Goal: Task Accomplishment & Management: Manage account settings

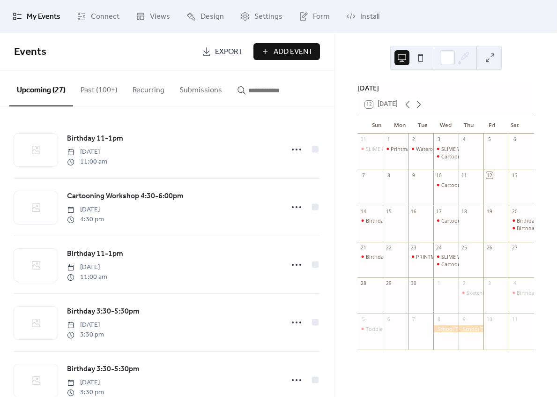
click at [89, 90] on button "Past (100+)" at bounding box center [99, 88] width 52 height 35
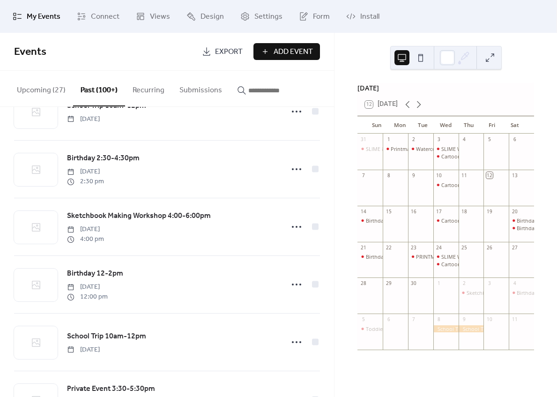
scroll to position [2877, 0]
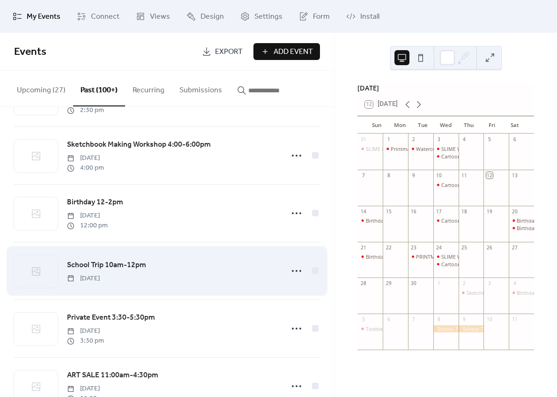
click at [119, 271] on span "School Trip 10am-12pm" at bounding box center [106, 265] width 79 height 11
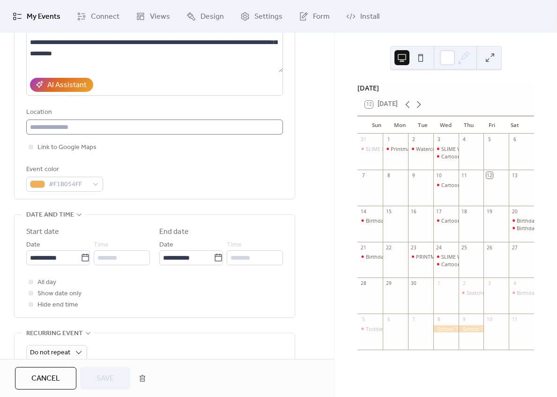
scroll to position [148, 0]
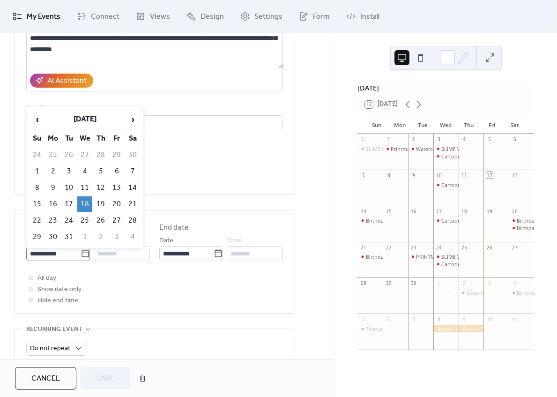
click at [86, 255] on icon at bounding box center [85, 253] width 9 height 9
click at [81, 255] on input "**********" at bounding box center [53, 253] width 54 height 15
click at [134, 121] on span "›" at bounding box center [133, 119] width 14 height 19
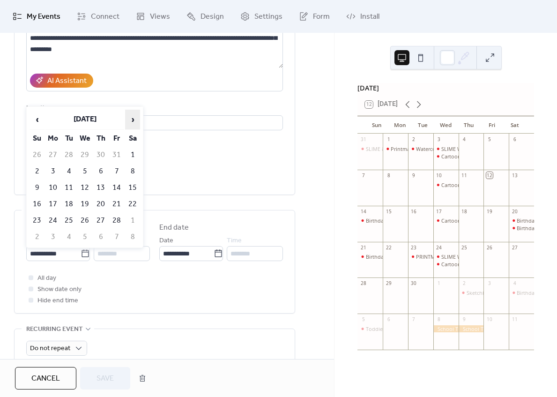
click at [134, 121] on span "›" at bounding box center [133, 119] width 14 height 19
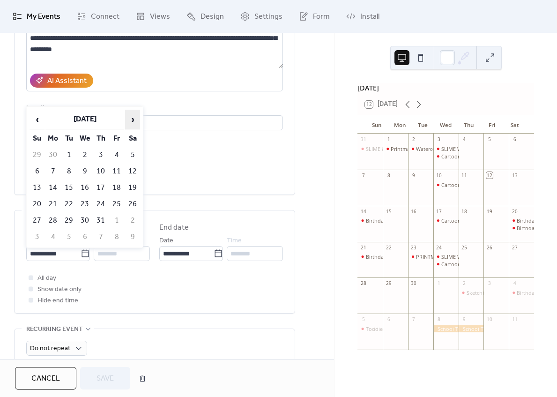
click at [134, 121] on span "›" at bounding box center [133, 119] width 14 height 19
drag, startPoint x: 39, startPoint y: 118, endPoint x: 51, endPoint y: 126, distance: 13.8
click at [39, 118] on span "‹" at bounding box center [37, 119] width 14 height 19
click at [69, 215] on td "30" at bounding box center [68, 220] width 15 height 15
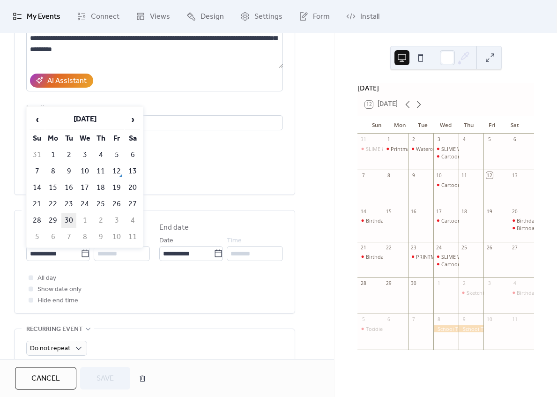
type input "**********"
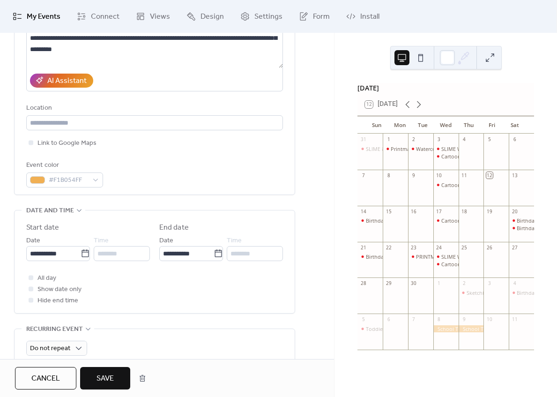
click at [104, 384] on span "Save" at bounding box center [105, 378] width 17 height 11
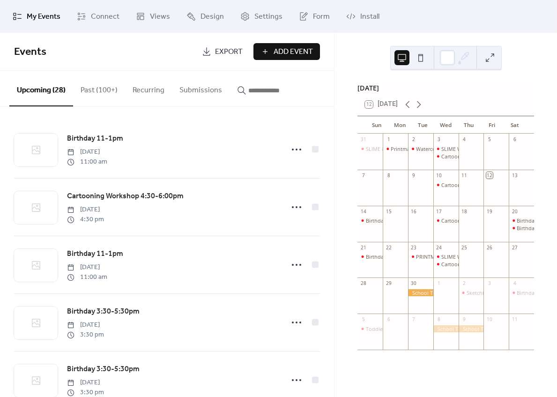
click at [105, 81] on button "Past (100+)" at bounding box center [99, 88] width 52 height 35
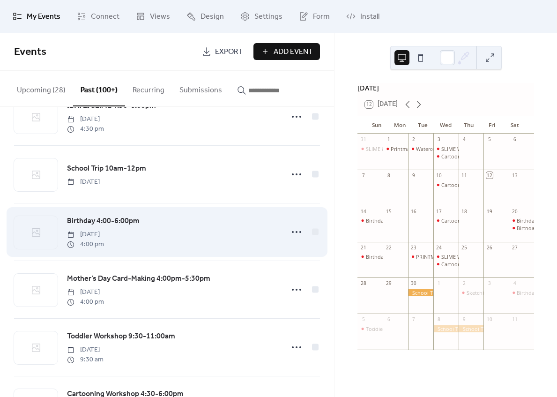
scroll to position [1646, 0]
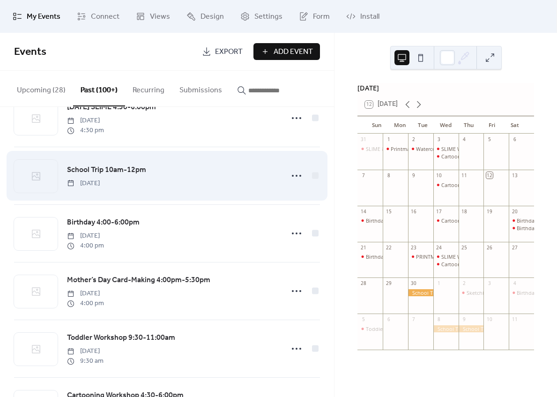
click at [109, 173] on span "School Trip 10am-12pm" at bounding box center [106, 170] width 79 height 11
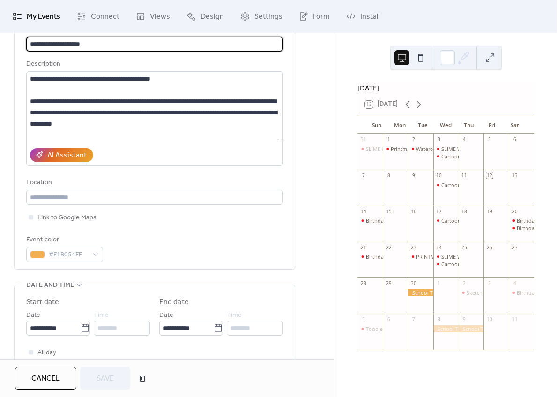
scroll to position [74, 0]
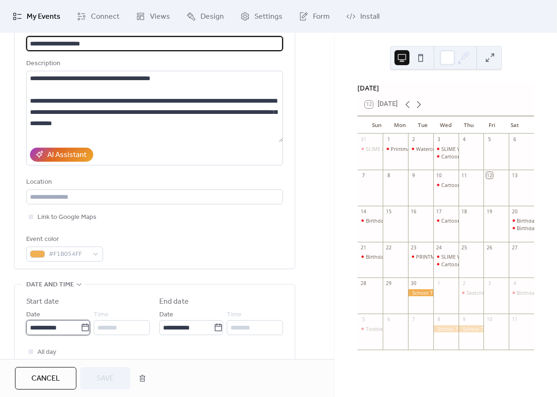
drag, startPoint x: 77, startPoint y: 328, endPoint x: 82, endPoint y: 322, distance: 7.6
click at [77, 328] on input "**********" at bounding box center [53, 327] width 54 height 15
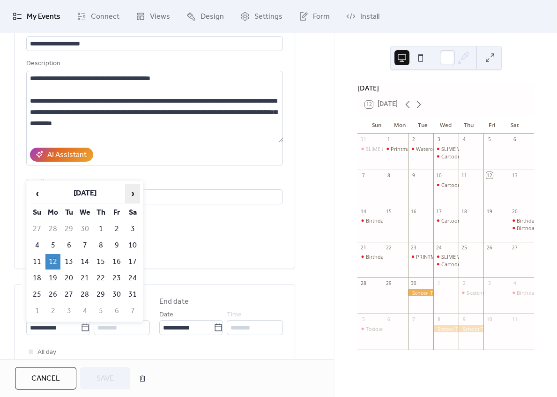
click at [128, 196] on span "›" at bounding box center [133, 193] width 14 height 19
click at [129, 196] on span "›" at bounding box center [133, 193] width 14 height 19
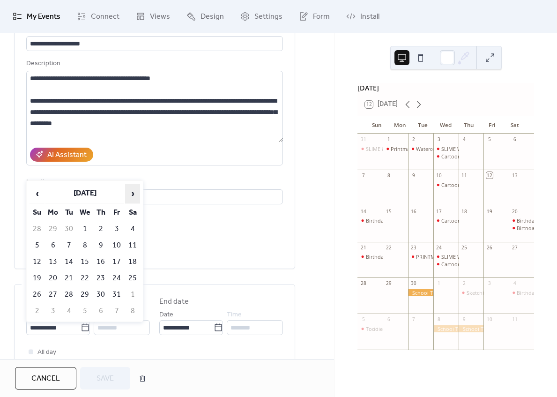
click at [129, 196] on span "›" at bounding box center [133, 193] width 14 height 19
click at [131, 195] on span "›" at bounding box center [133, 193] width 14 height 19
click at [101, 243] on td "8" at bounding box center [100, 245] width 15 height 15
type input "**********"
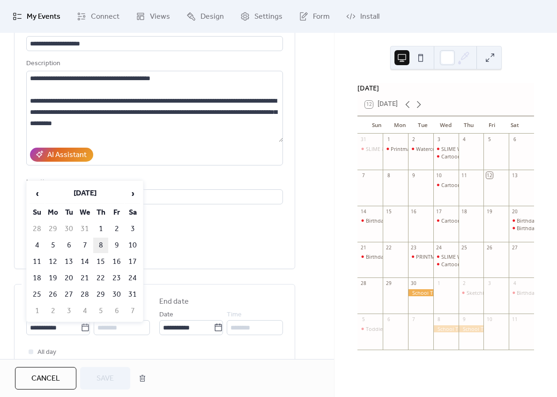
type input "**********"
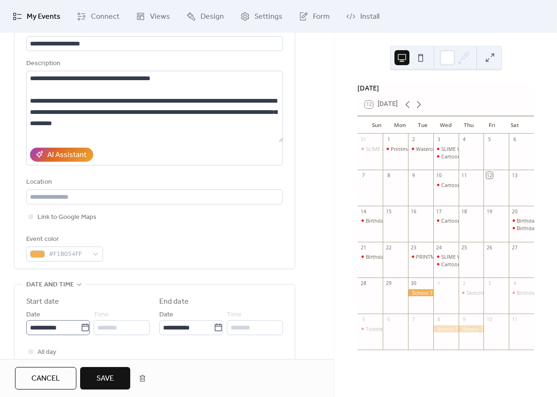
click at [81, 329] on icon at bounding box center [85, 327] width 9 height 9
click at [80, 329] on input "**********" at bounding box center [53, 327] width 54 height 15
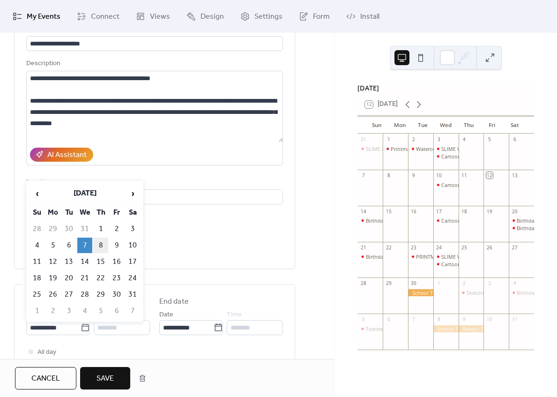
click at [101, 245] on td "8" at bounding box center [100, 245] width 15 height 15
type input "**********"
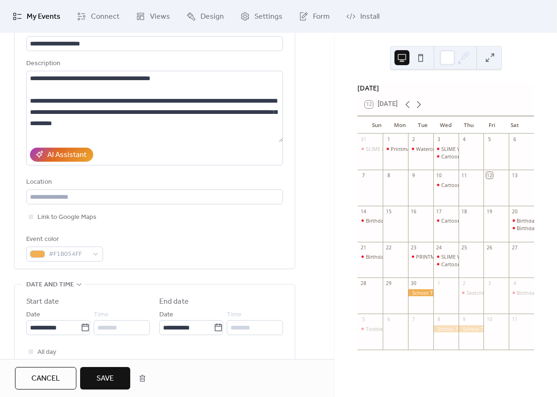
click at [110, 379] on span "Save" at bounding box center [105, 378] width 17 height 11
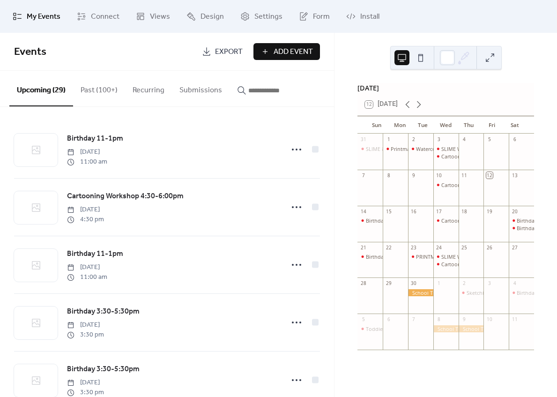
click at [103, 91] on button "Past (100+)" at bounding box center [99, 88] width 52 height 35
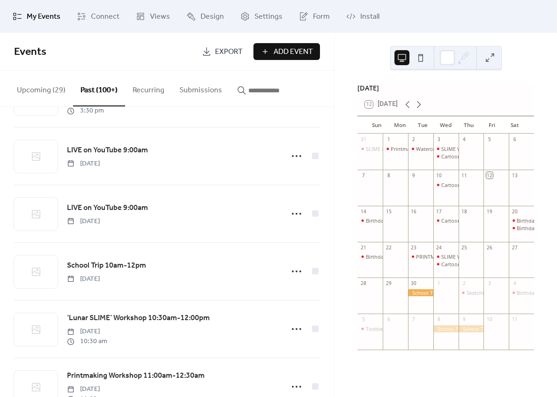
scroll to position [2529, 0]
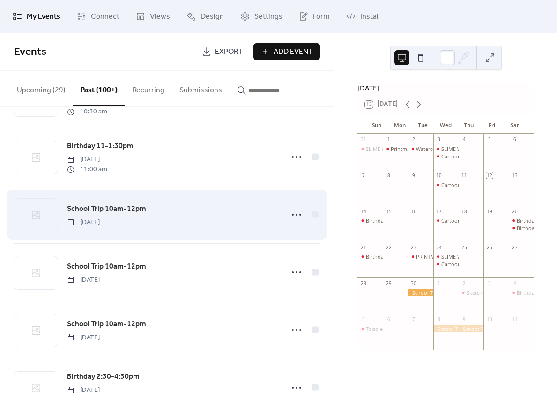
click at [133, 208] on div "School Trip 10am-12pm [DATE]" at bounding box center [167, 214] width 306 height 57
click at [120, 215] on span "School Trip 10am-12pm" at bounding box center [106, 208] width 79 height 11
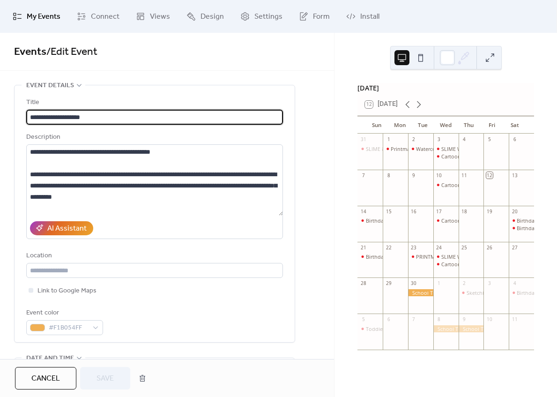
scroll to position [100, 0]
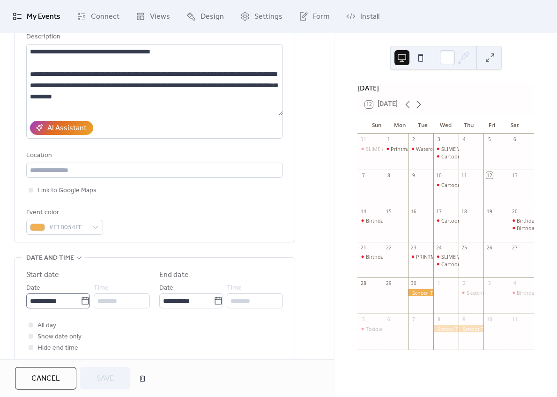
click at [87, 299] on icon at bounding box center [85, 300] width 9 height 9
click at [81, 299] on input "**********" at bounding box center [53, 300] width 54 height 15
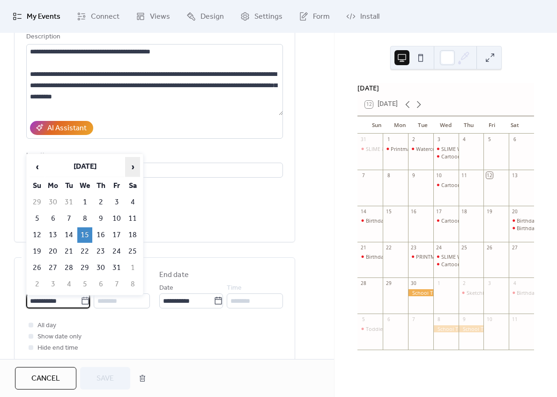
click at [133, 172] on span "›" at bounding box center [133, 166] width 14 height 19
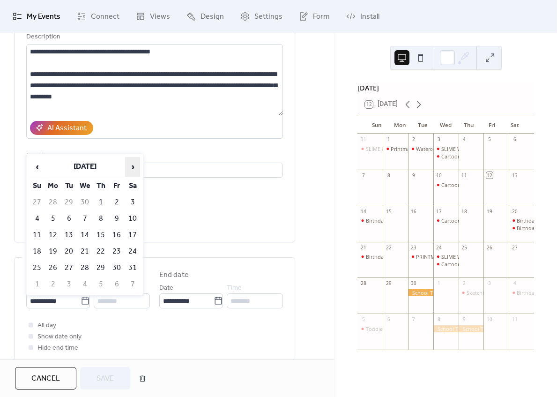
click at [133, 172] on span "›" at bounding box center [133, 166] width 14 height 19
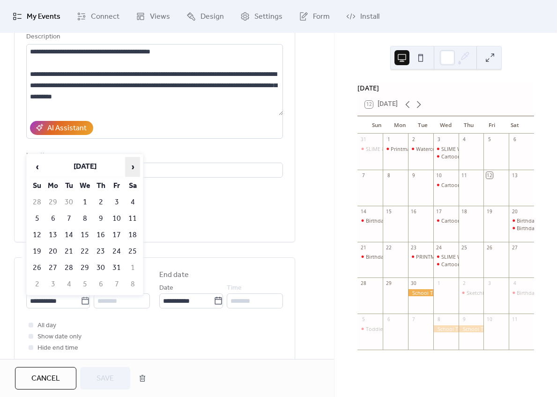
click at [133, 172] on span "›" at bounding box center [133, 166] width 14 height 19
click at [100, 233] on td "15" at bounding box center [100, 234] width 15 height 15
type input "**********"
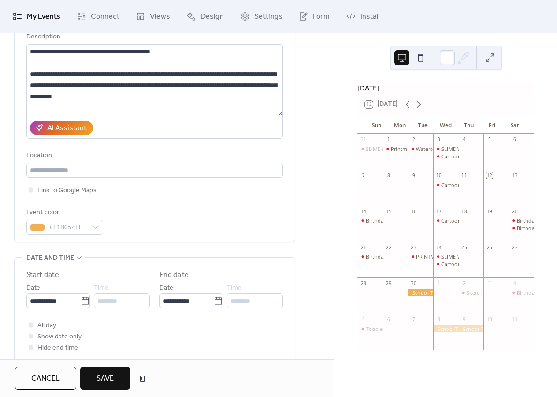
click at [110, 376] on span "Save" at bounding box center [105, 378] width 17 height 11
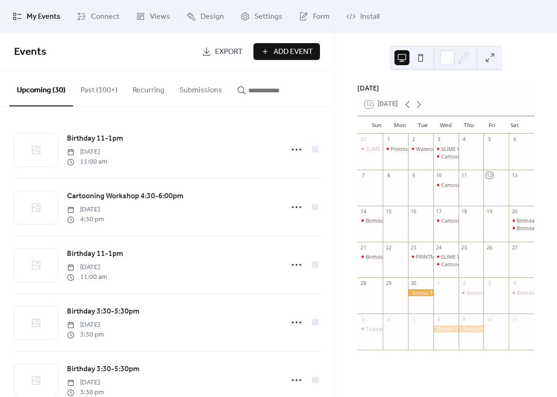
click at [89, 92] on button "Past (100+)" at bounding box center [99, 88] width 52 height 35
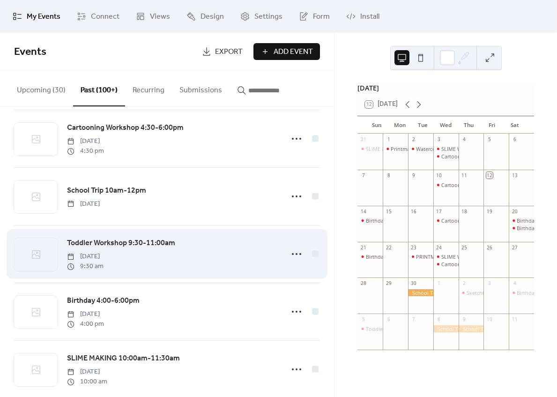
scroll to position [872, 0]
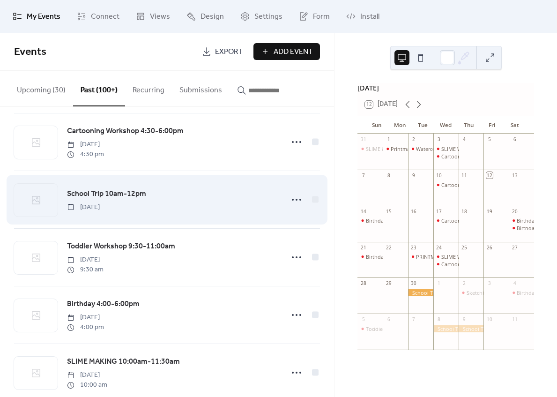
click at [129, 199] on span "School Trip 10am-12pm" at bounding box center [106, 193] width 79 height 11
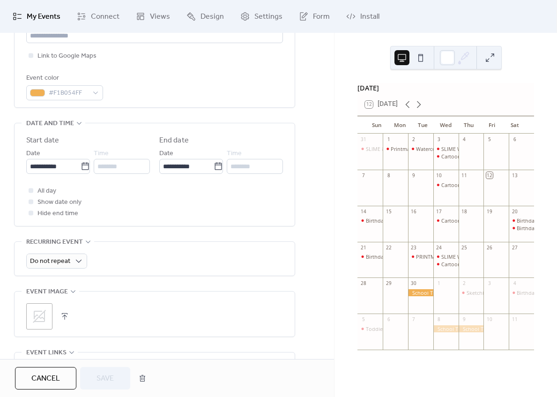
scroll to position [234, 0]
click at [81, 164] on icon at bounding box center [85, 166] width 9 height 9
click at [79, 164] on input "**********" at bounding box center [53, 166] width 54 height 15
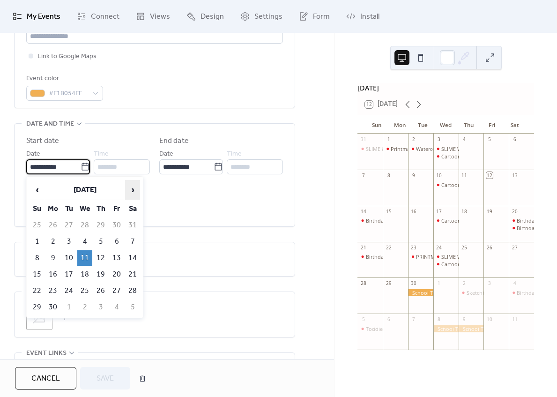
click at [131, 187] on span "›" at bounding box center [133, 189] width 14 height 19
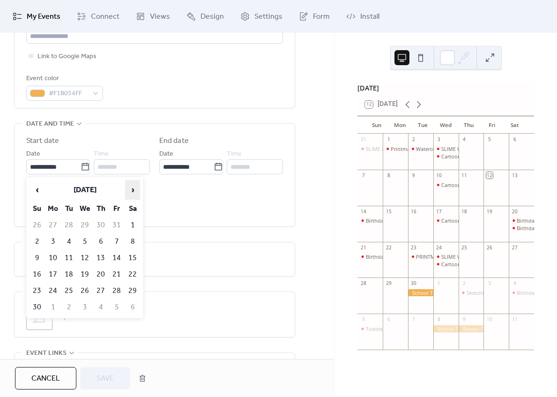
click at [131, 187] on span "›" at bounding box center [133, 189] width 14 height 19
click at [120, 255] on td "16" at bounding box center [116, 257] width 15 height 15
type input "**********"
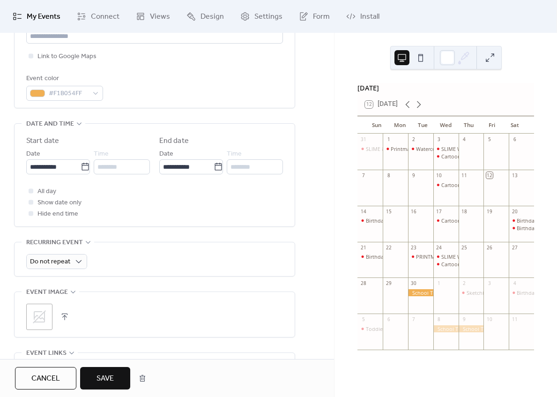
click at [99, 379] on span "Save" at bounding box center [105, 378] width 17 height 11
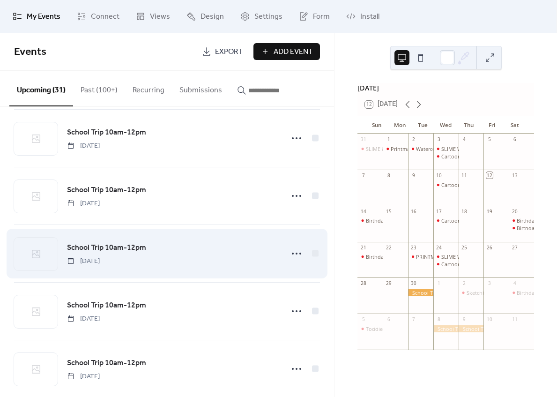
scroll to position [1379, 0]
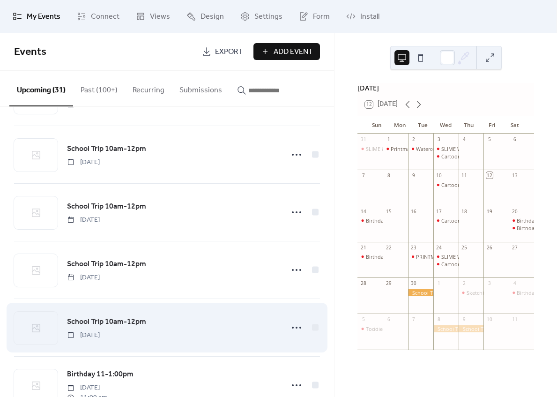
click at [120, 327] on span "School Trip 10am-12pm" at bounding box center [106, 321] width 79 height 11
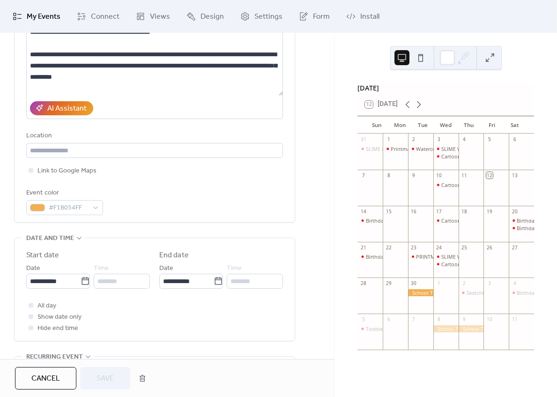
scroll to position [123, 0]
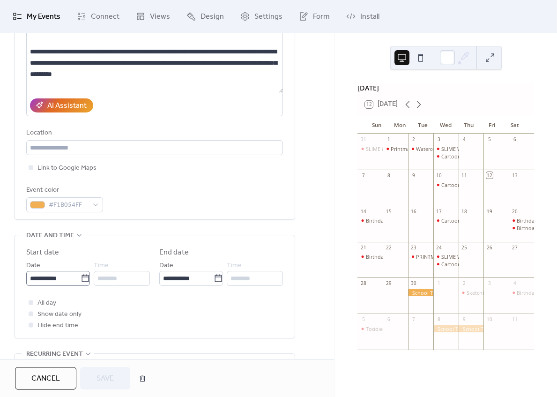
click at [82, 275] on icon at bounding box center [85, 277] width 7 height 7
click at [79, 275] on input "**********" at bounding box center [53, 278] width 54 height 15
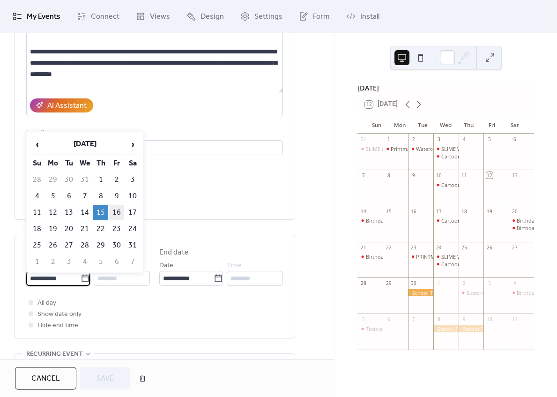
click at [121, 211] on td "16" at bounding box center [116, 212] width 15 height 15
type input "**********"
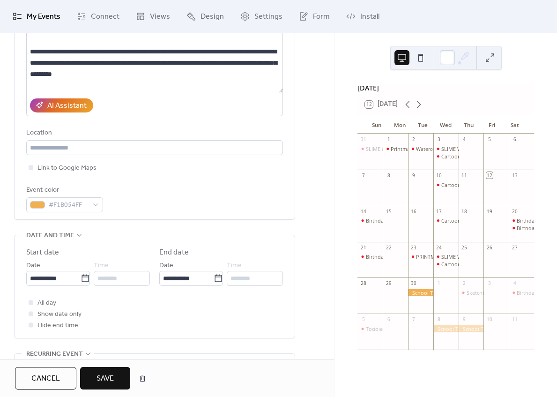
click at [118, 375] on button "Save" at bounding box center [105, 378] width 50 height 22
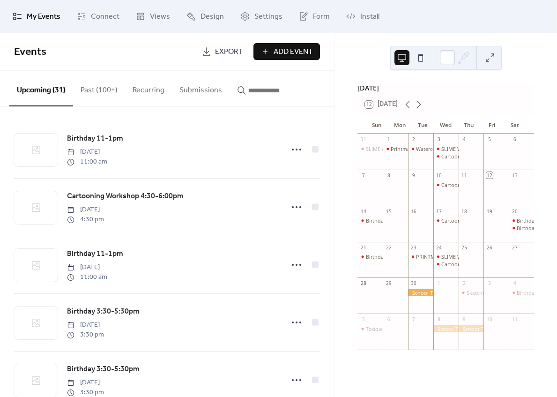
click at [111, 92] on button "Past (100+)" at bounding box center [99, 88] width 52 height 35
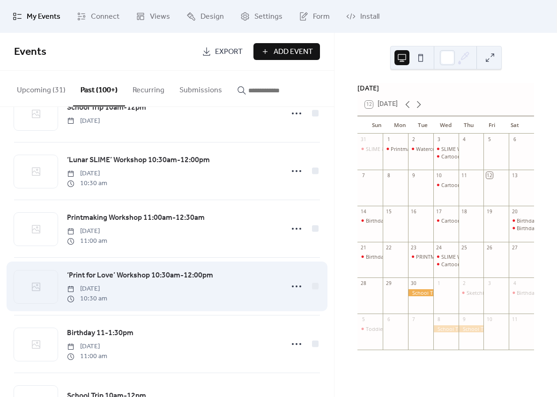
scroll to position [2280, 0]
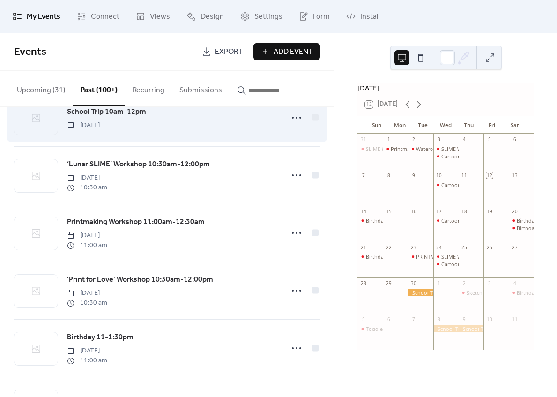
click at [125, 118] on span "School Trip 10am-12pm" at bounding box center [106, 111] width 79 height 11
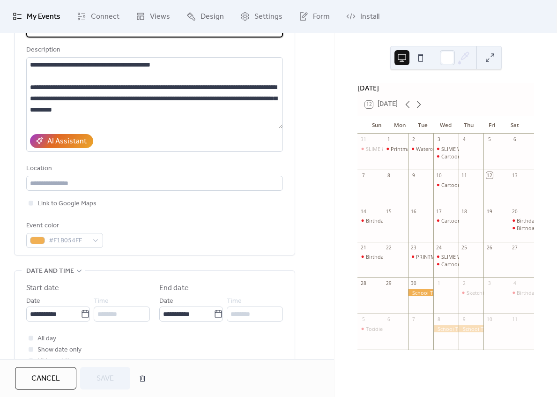
scroll to position [93, 0]
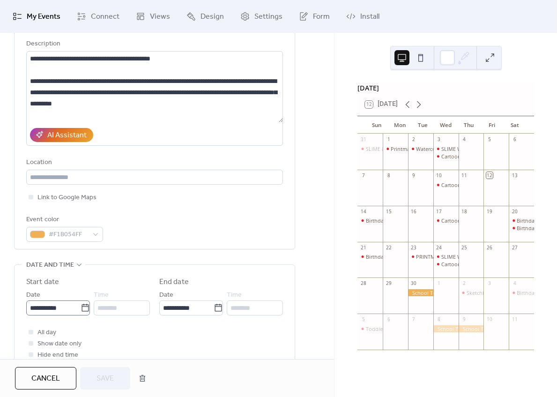
click at [86, 309] on icon at bounding box center [85, 307] width 9 height 9
click at [81, 309] on input "**********" at bounding box center [53, 307] width 54 height 15
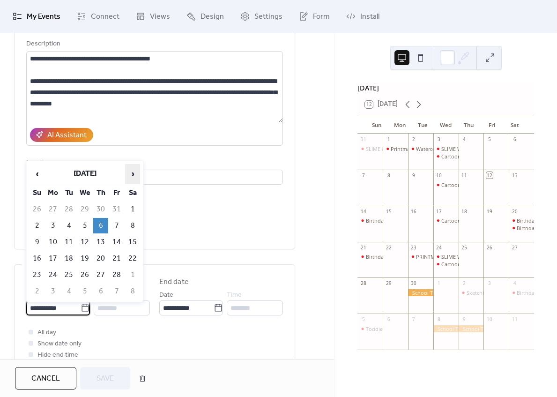
click at [132, 174] on span "›" at bounding box center [133, 174] width 14 height 19
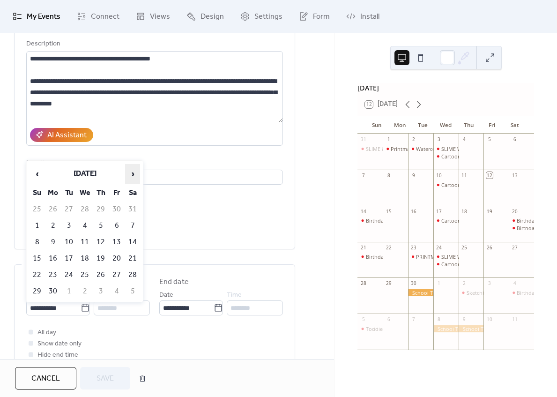
click at [132, 174] on span "›" at bounding box center [133, 174] width 14 height 19
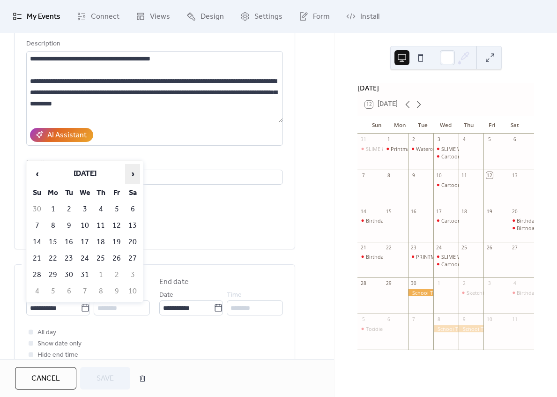
click at [132, 174] on span "›" at bounding box center [133, 174] width 14 height 19
click at [83, 256] on td "21" at bounding box center [84, 258] width 15 height 15
type input "**********"
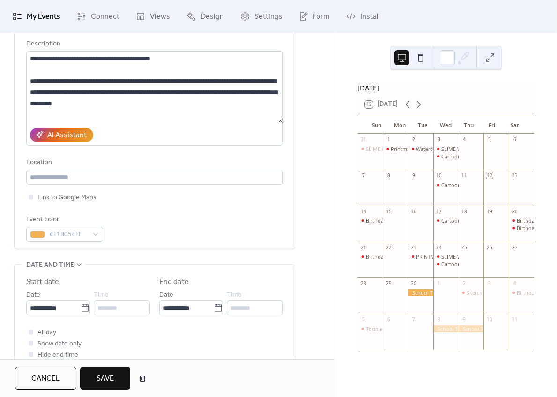
click at [114, 369] on button "Save" at bounding box center [105, 378] width 50 height 22
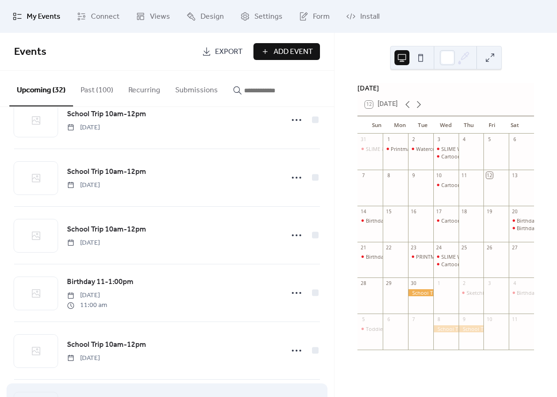
scroll to position [1586, 0]
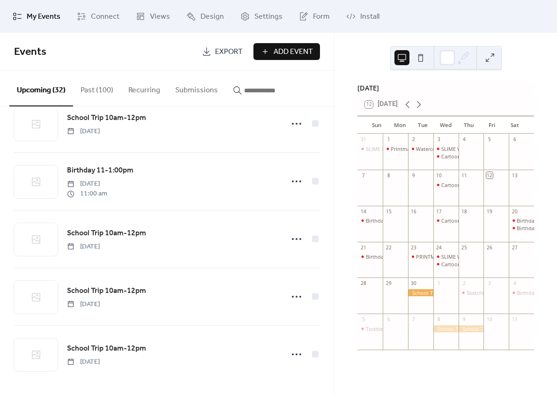
click at [99, 91] on button "Past (100)" at bounding box center [97, 88] width 48 height 35
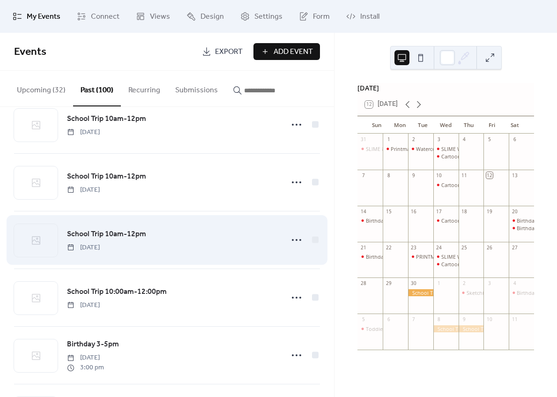
scroll to position [2967, 0]
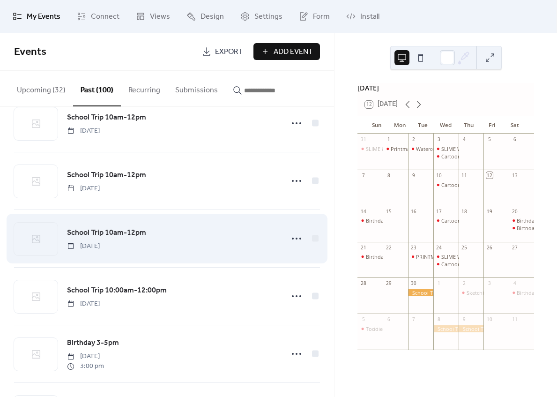
click at [98, 239] on span "School Trip 10am-12pm" at bounding box center [106, 232] width 79 height 11
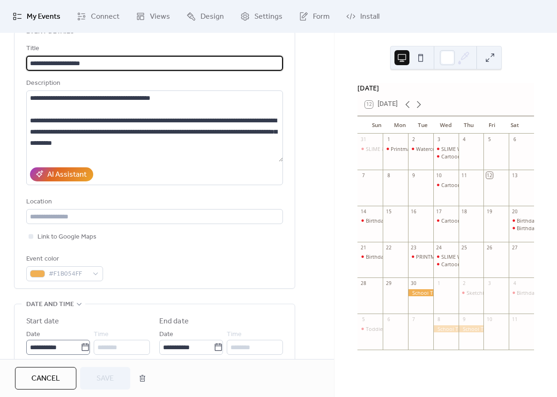
scroll to position [59, 0]
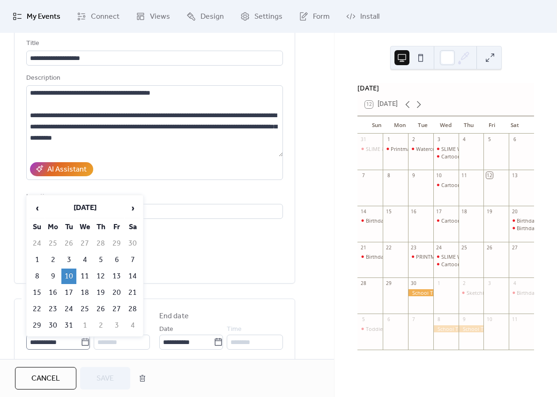
click at [84, 338] on icon at bounding box center [85, 341] width 7 height 7
click at [81, 338] on input "**********" at bounding box center [53, 342] width 54 height 15
click at [133, 206] on span "›" at bounding box center [133, 208] width 14 height 19
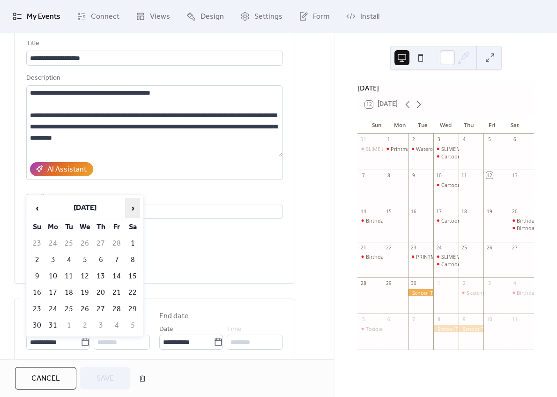
click at [133, 206] on span "›" at bounding box center [133, 208] width 14 height 19
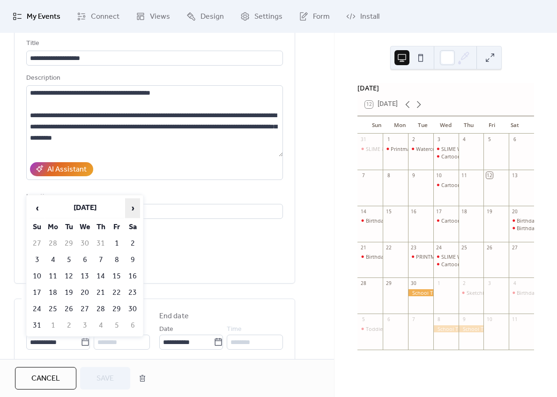
click at [133, 206] on span "›" at bounding box center [133, 208] width 14 height 19
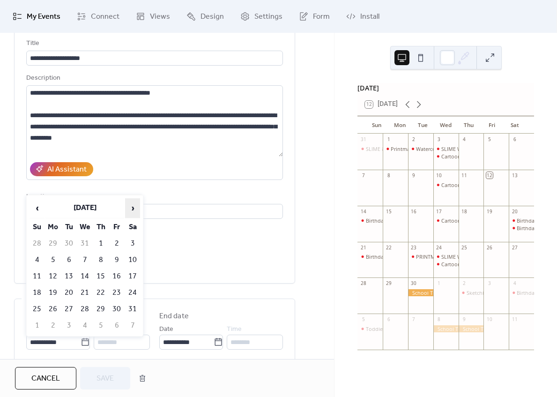
click at [133, 206] on span "›" at bounding box center [133, 208] width 14 height 19
drag, startPoint x: 35, startPoint y: 210, endPoint x: 49, endPoint y: 230, distance: 24.2
click at [35, 210] on span "‹" at bounding box center [37, 208] width 14 height 19
click at [100, 290] on td "22" at bounding box center [100, 292] width 15 height 15
type input "**********"
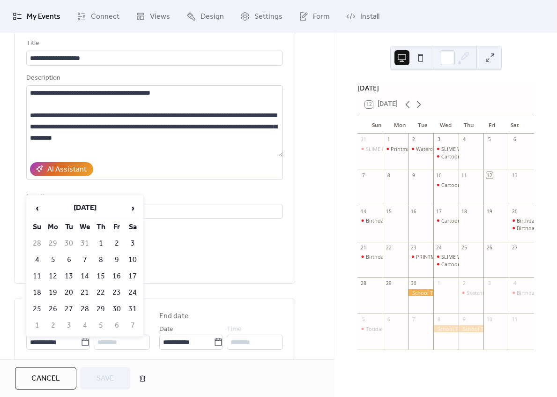
type input "**********"
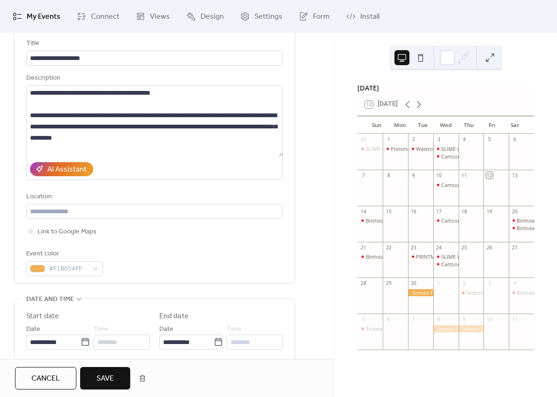
click at [110, 380] on span "Save" at bounding box center [105, 378] width 17 height 11
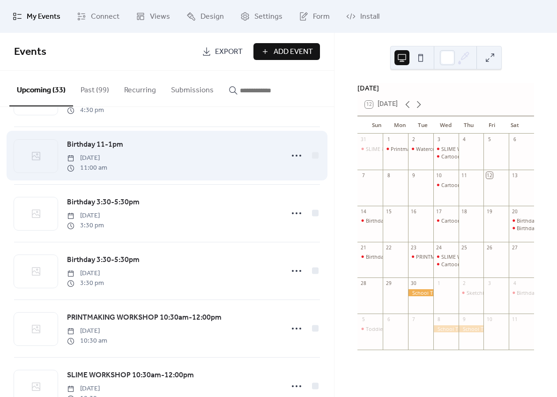
scroll to position [136, 0]
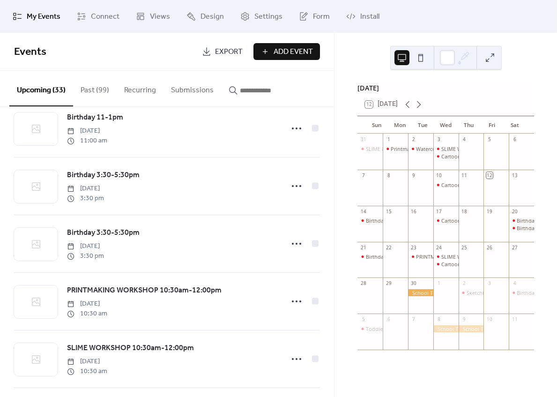
click at [90, 90] on button "Past (99)" at bounding box center [95, 88] width 44 height 35
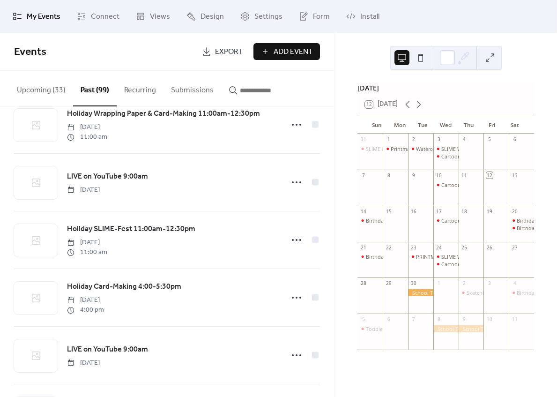
scroll to position [3786, 0]
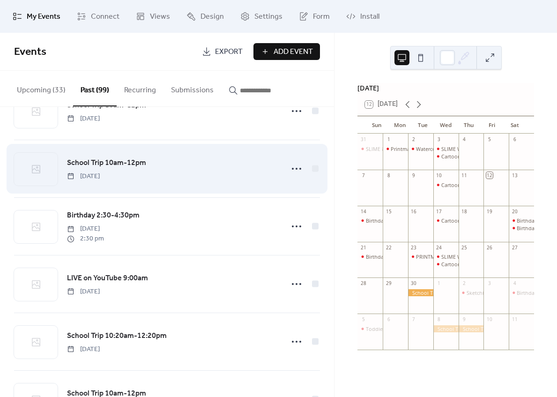
click at [103, 169] on span "School Trip 10am-12pm" at bounding box center [106, 162] width 79 height 11
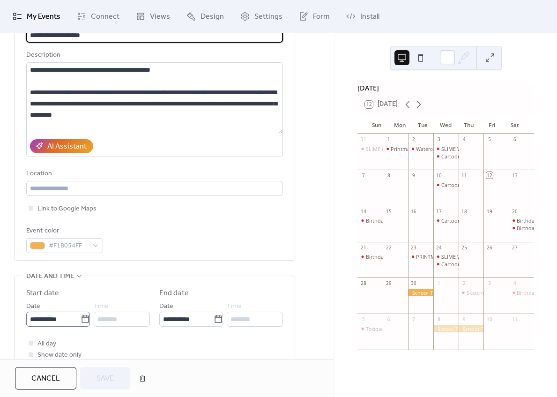
scroll to position [81, 0]
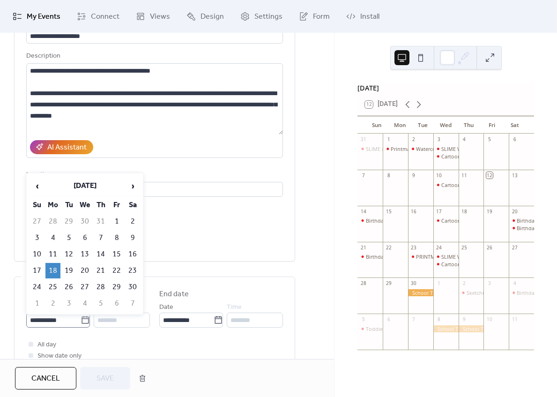
drag, startPoint x: 82, startPoint y: 320, endPoint x: 85, endPoint y: 315, distance: 5.7
click at [82, 320] on icon at bounding box center [85, 319] width 9 height 9
click at [81, 320] on input "**********" at bounding box center [53, 320] width 54 height 15
click at [130, 183] on span "›" at bounding box center [133, 186] width 14 height 19
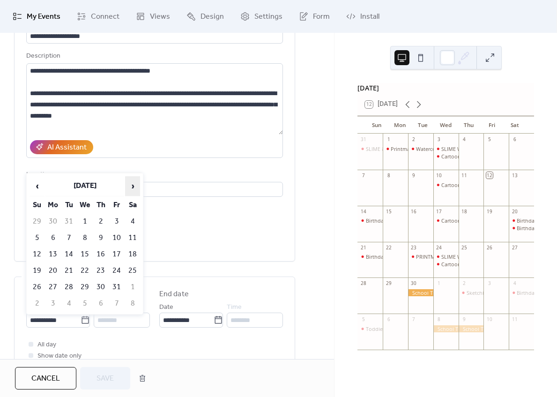
click at [130, 183] on span "›" at bounding box center [133, 186] width 14 height 19
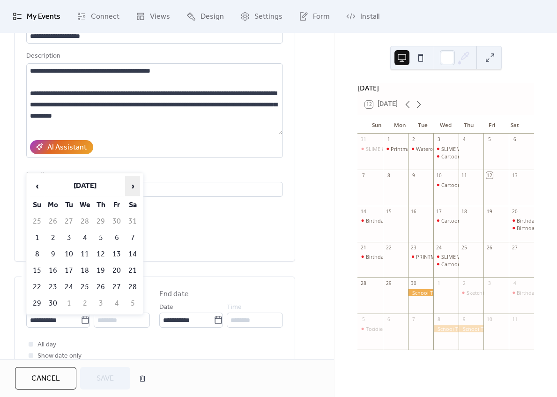
click at [130, 183] on span "›" at bounding box center [133, 186] width 14 height 19
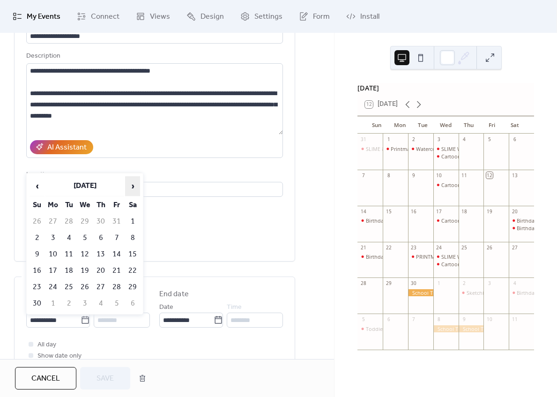
click at [130, 183] on span "›" at bounding box center [133, 186] width 14 height 19
click at [117, 269] on td "23" at bounding box center [116, 270] width 15 height 15
type input "**********"
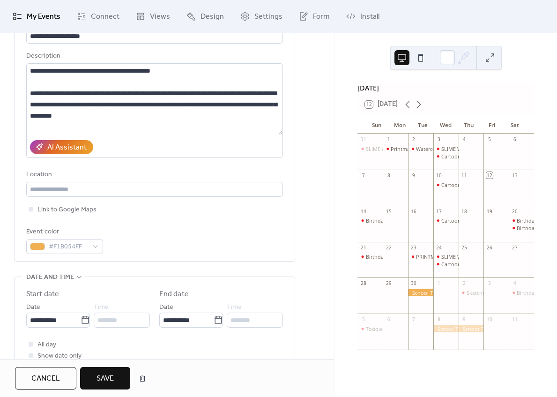
click at [109, 376] on span "Save" at bounding box center [105, 378] width 17 height 11
